Goal: Task Accomplishment & Management: Use online tool/utility

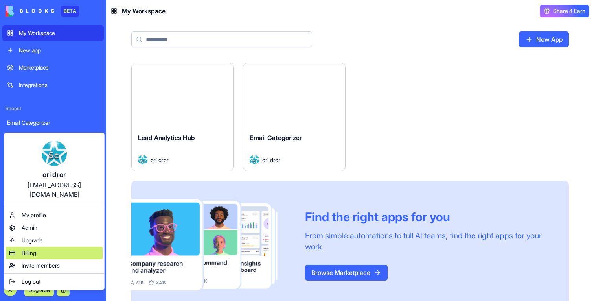
click at [34, 249] on span "Billing" at bounding box center [29, 253] width 15 height 8
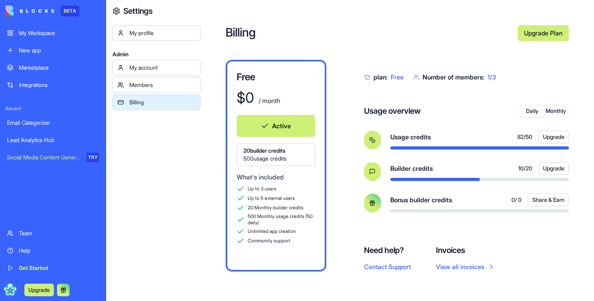
click at [560, 118] on div "Daily Monthly" at bounding box center [545, 111] width 50 height 14
click at [560, 111] on button "Monthly" at bounding box center [557, 110] width 24 height 11
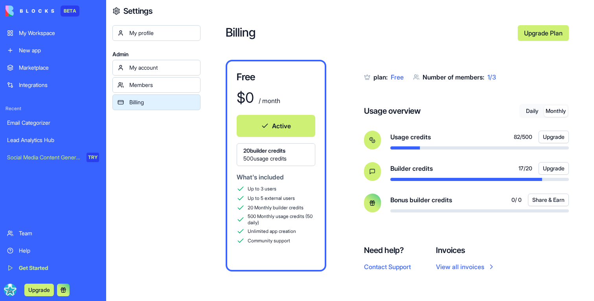
click at [35, 35] on div "My Workspace" at bounding box center [59, 33] width 80 height 8
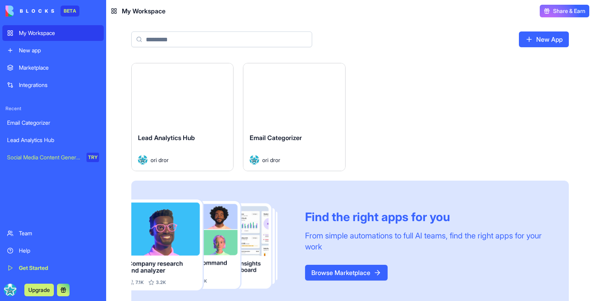
click at [191, 135] on span "Lead Analytics Hub" at bounding box center [166, 138] width 57 height 8
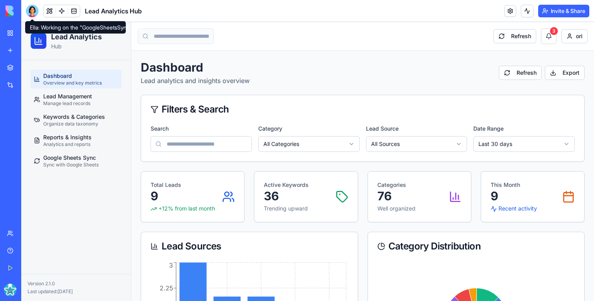
click at [32, 9] on div at bounding box center [32, 11] width 13 height 13
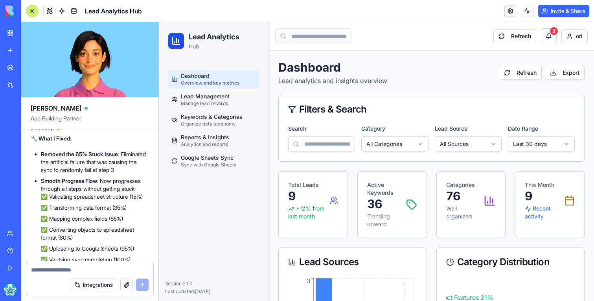
scroll to position [5425, 0]
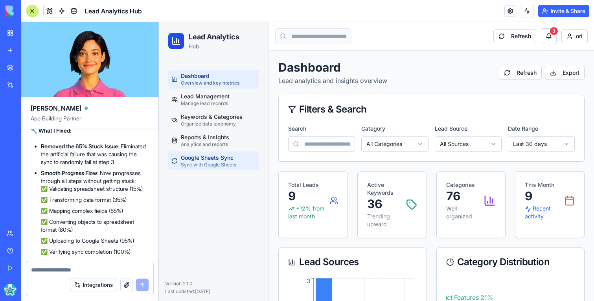
click at [234, 164] on span "Sync with Google Sheets" at bounding box center [208, 165] width 55 height 6
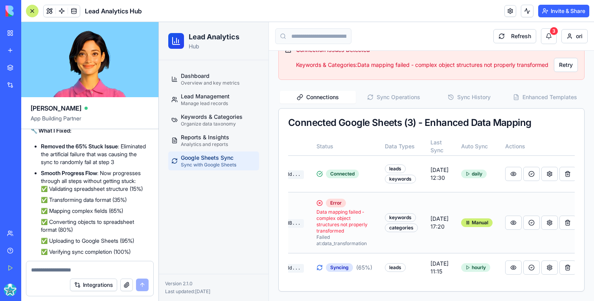
scroll to position [0, 107]
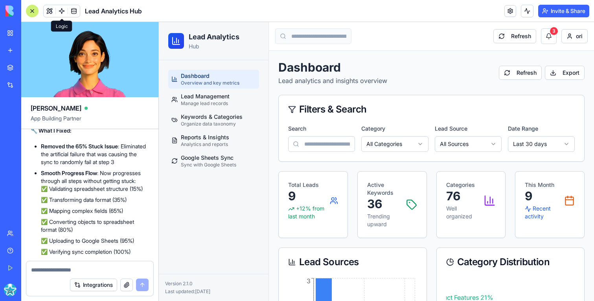
click at [63, 10] on link at bounding box center [62, 11] width 12 height 12
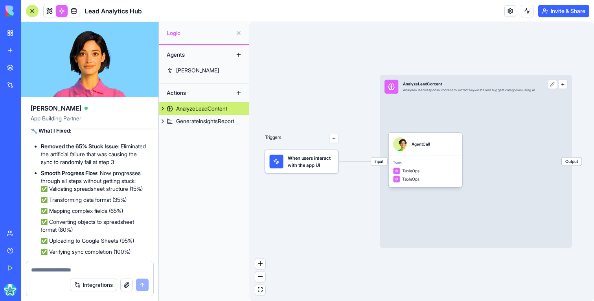
click at [198, 109] on div "AnalyzeLeadContent" at bounding box center [201, 109] width 51 height 8
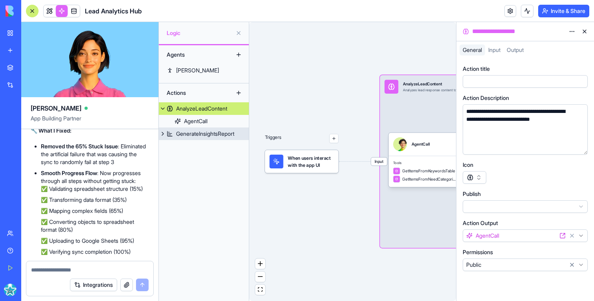
click at [206, 137] on div "GenerateInsightsReport" at bounding box center [205, 134] width 58 height 8
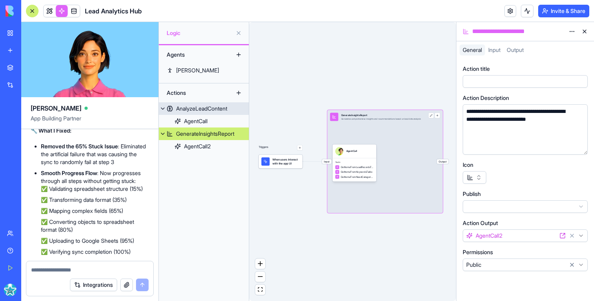
click at [200, 112] on div "AnalyzeLeadContent" at bounding box center [201, 109] width 51 height 8
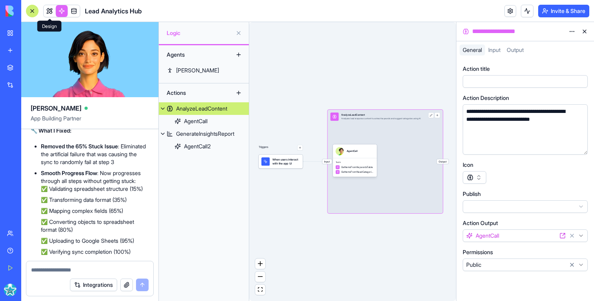
click at [49, 13] on link at bounding box center [50, 11] width 12 height 12
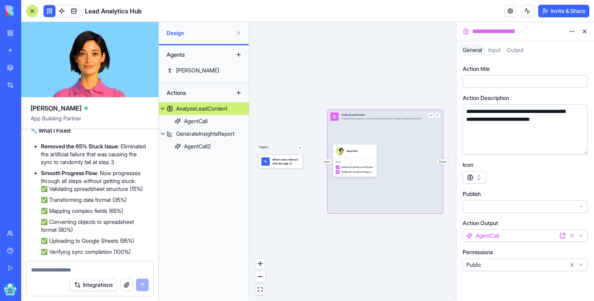
click at [49, 13] on button at bounding box center [50, 11] width 12 height 12
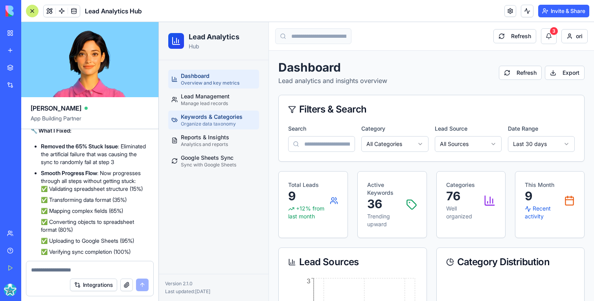
click at [232, 125] on span "Organize data taxonomy" at bounding box center [208, 124] width 55 height 6
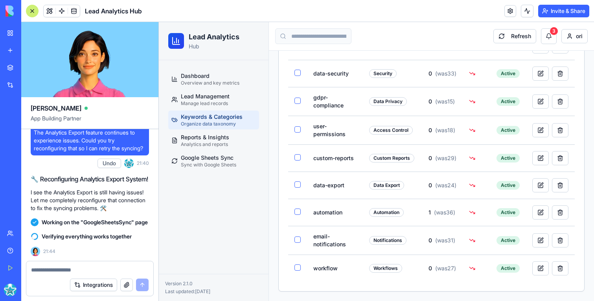
scroll to position [5976, 0]
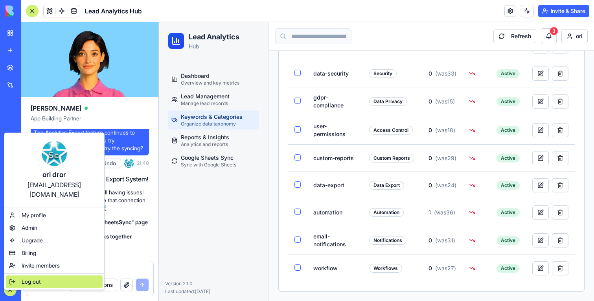
click at [30, 278] on span "Log out" at bounding box center [31, 282] width 19 height 8
